Goal: Find specific page/section: Find specific page/section

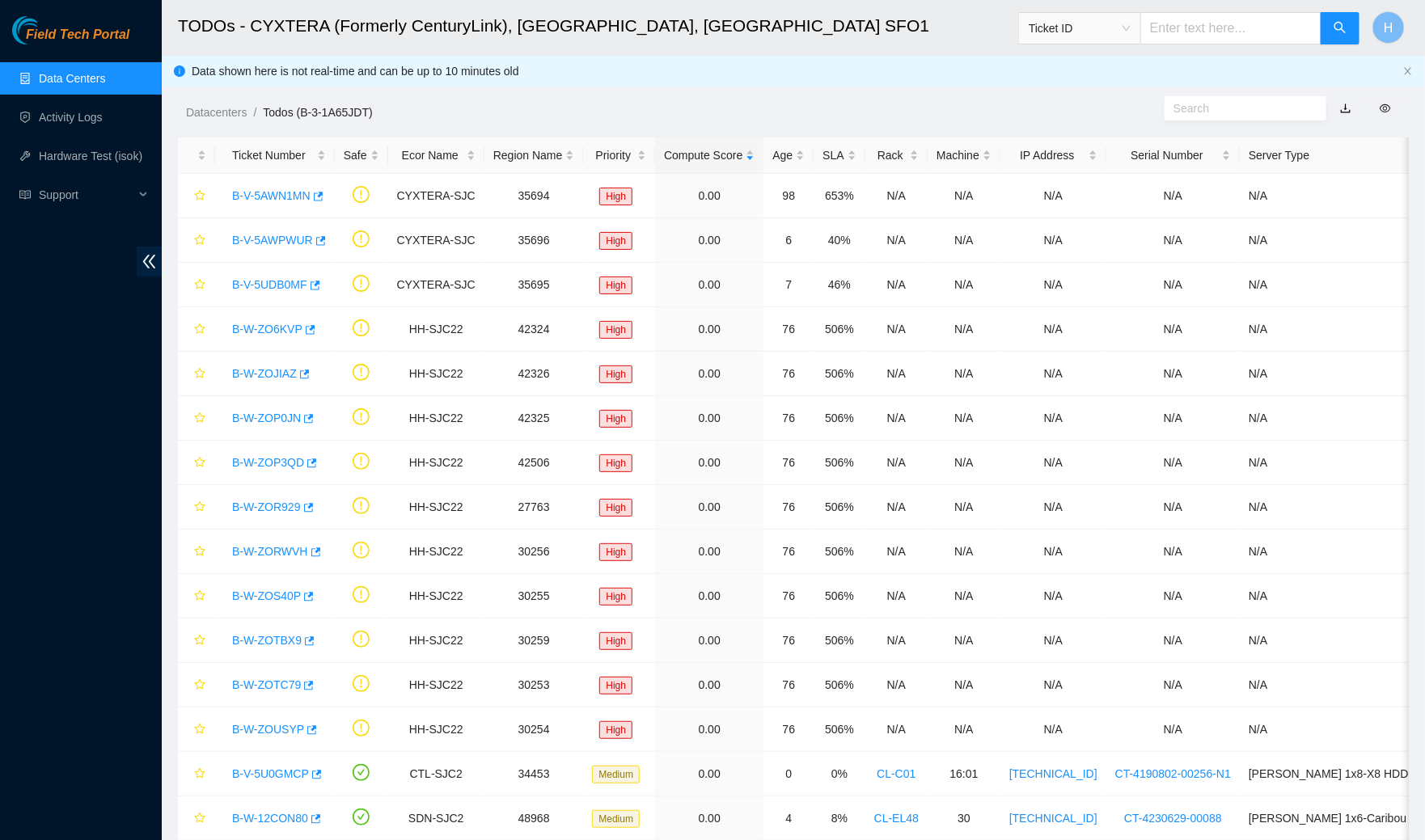
click at [75, 75] on link "Data Centers" at bounding box center [71, 78] width 66 height 13
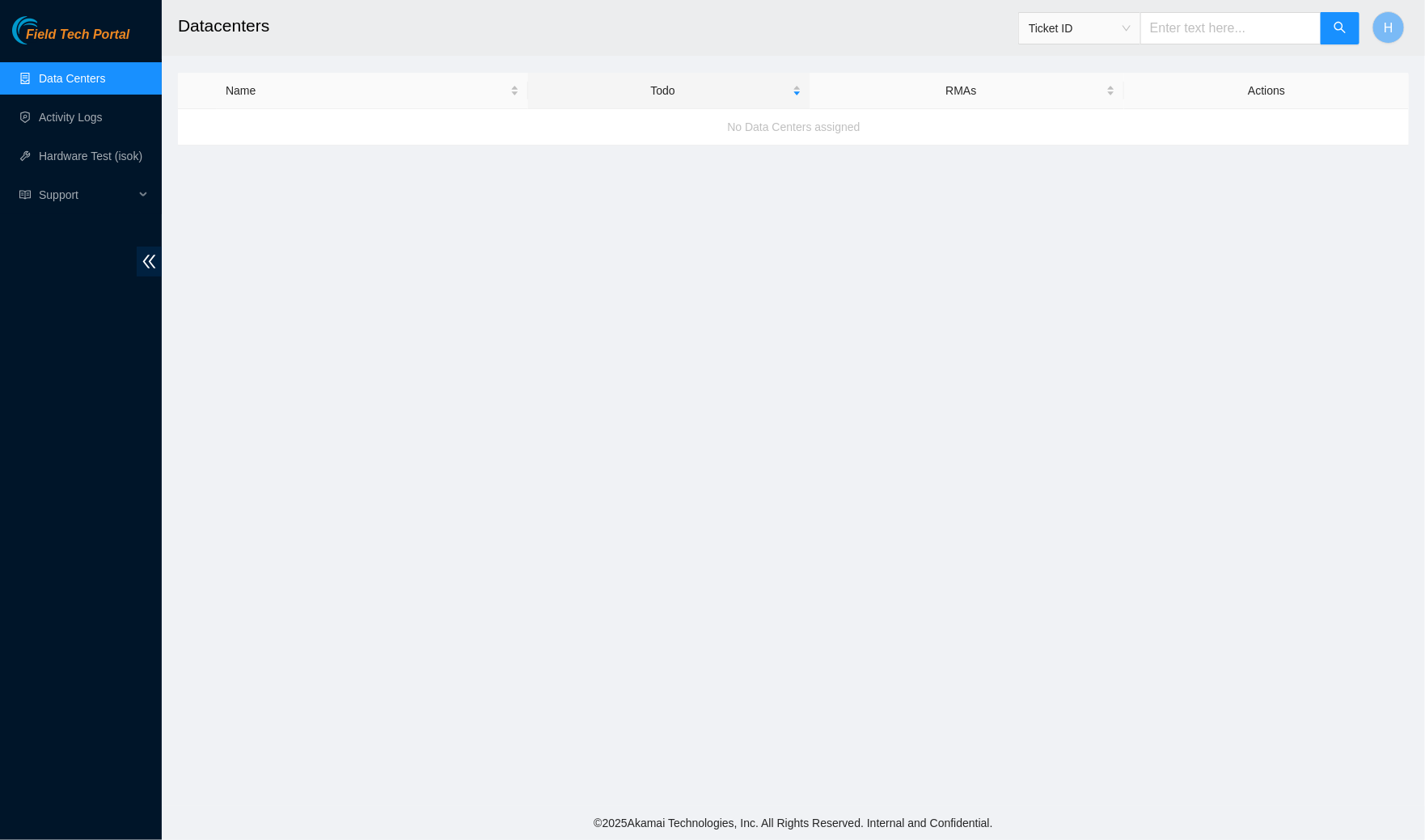
click at [75, 75] on link "Data Centers" at bounding box center [71, 78] width 66 height 13
